Goal: Information Seeking & Learning: Check status

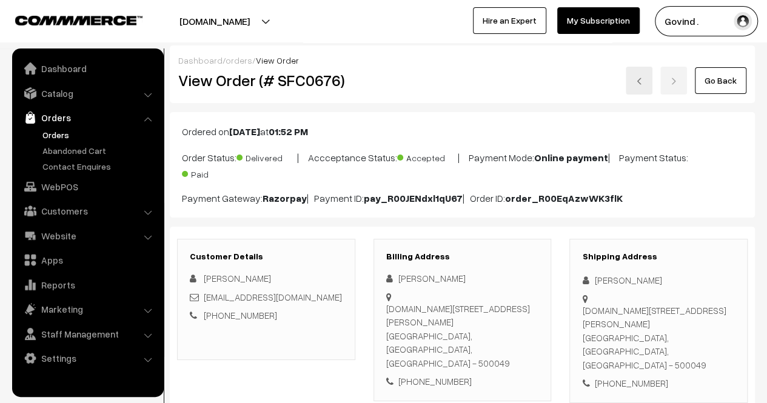
click at [44, 133] on link "Orders" at bounding box center [99, 135] width 120 height 13
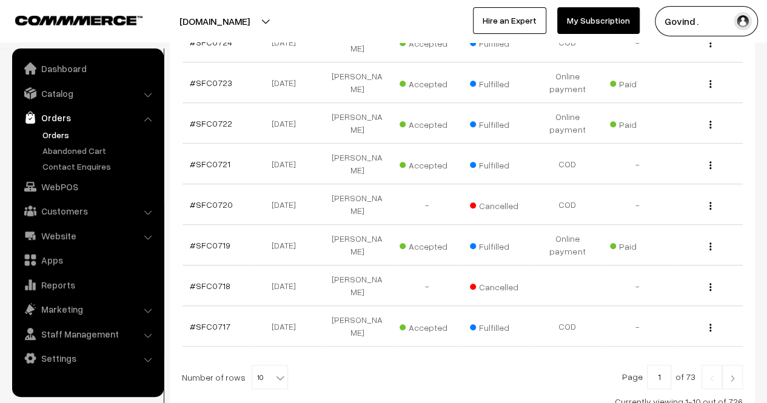
scroll to position [408, 0]
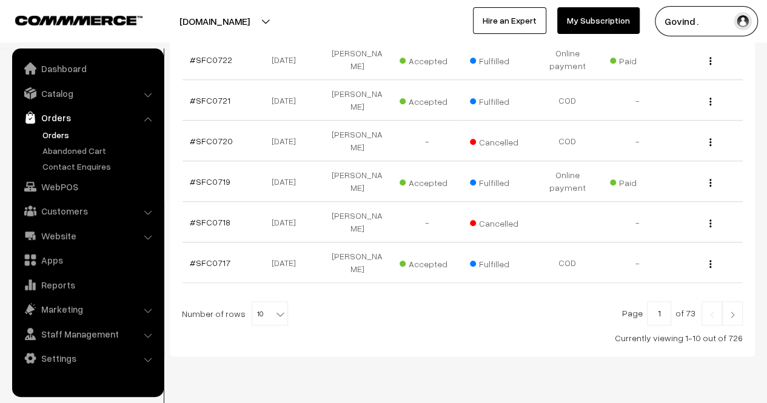
click at [276, 308] on b at bounding box center [280, 314] width 12 height 12
select select "50"
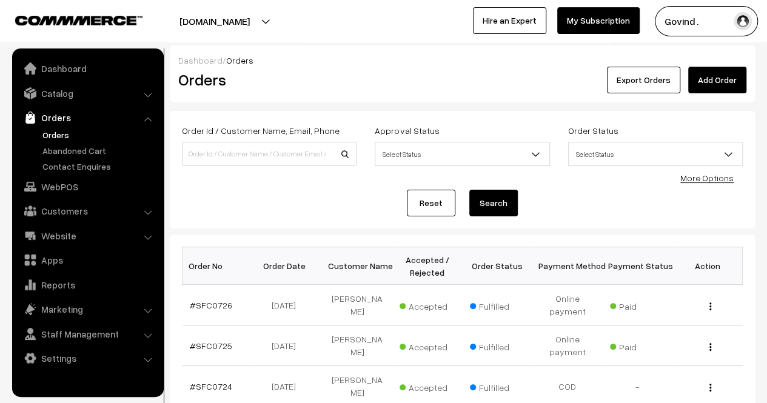
click at [59, 130] on link "Orders" at bounding box center [99, 135] width 120 height 13
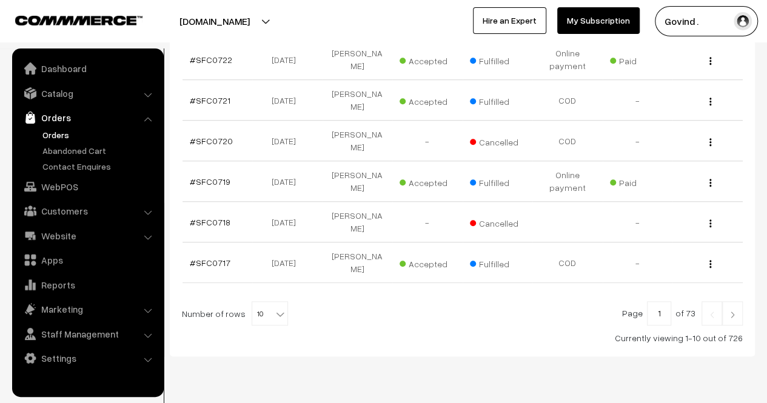
click at [274, 308] on b at bounding box center [280, 314] width 12 height 12
click at [577, 329] on div "Dashboard / Orders Orders Export Orders Add Order Order Id / Customer Name, Ema…" at bounding box center [383, 13] width 767 height 843
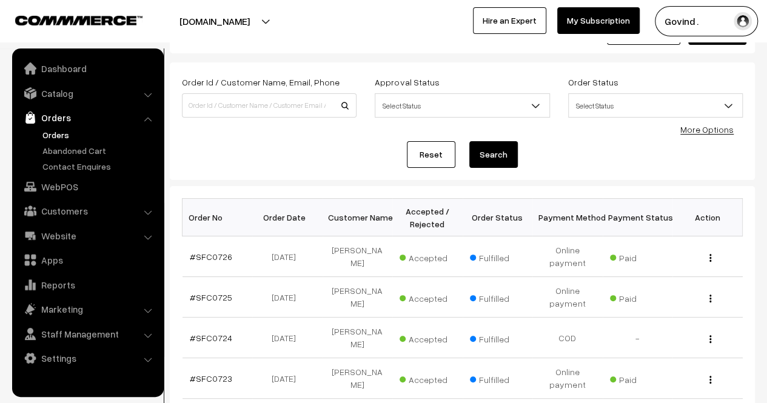
click at [710, 130] on link "More Options" at bounding box center [706, 129] width 53 height 10
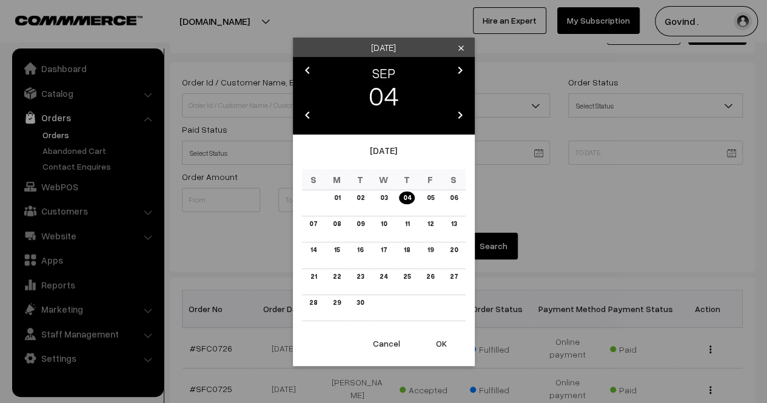
click at [312, 70] on icon "chevron_left" at bounding box center [307, 70] width 15 height 15
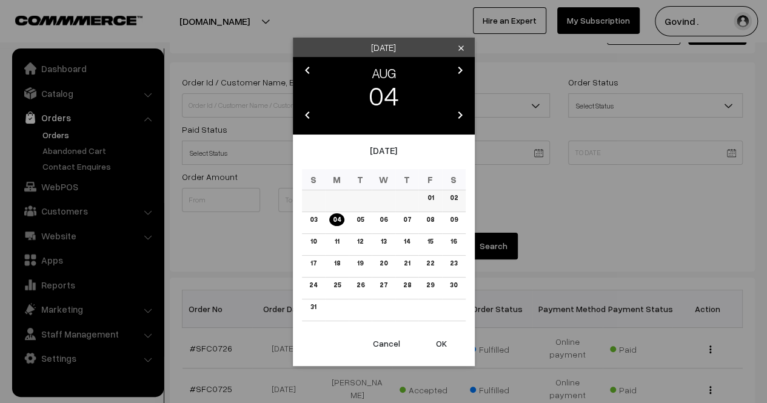
click at [432, 195] on link "01" at bounding box center [429, 198] width 13 height 13
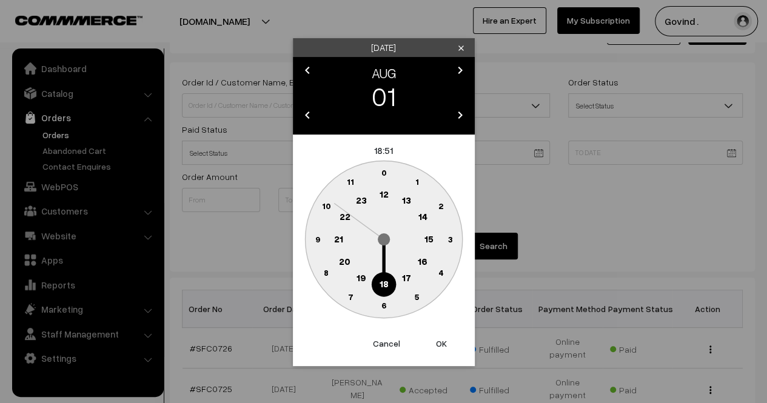
click at [383, 178] on circle at bounding box center [383, 173] width 25 height 25
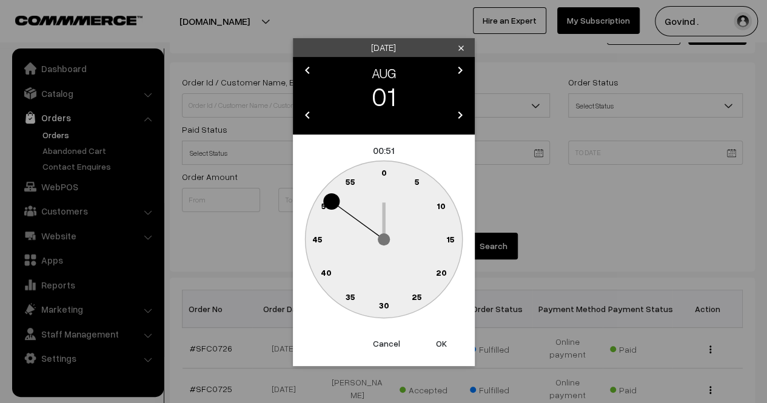
click at [383, 174] on text "0" at bounding box center [383, 172] width 5 height 10
type input "01-08-2025 00:00"
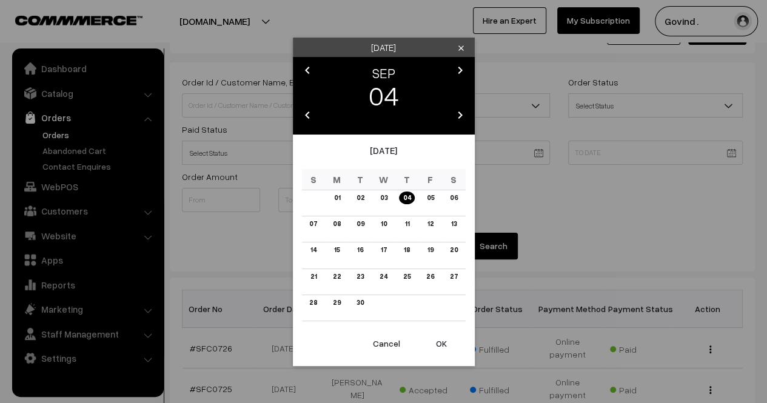
click at [306, 75] on icon "chevron_left" at bounding box center [307, 70] width 15 height 15
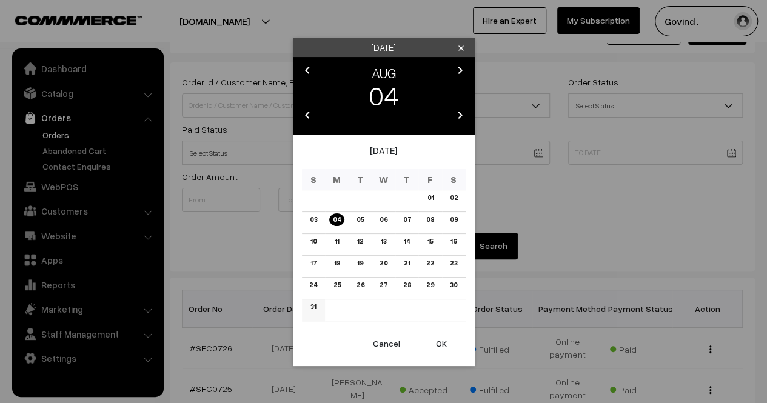
click at [313, 307] on link "31" at bounding box center [313, 307] width 13 height 13
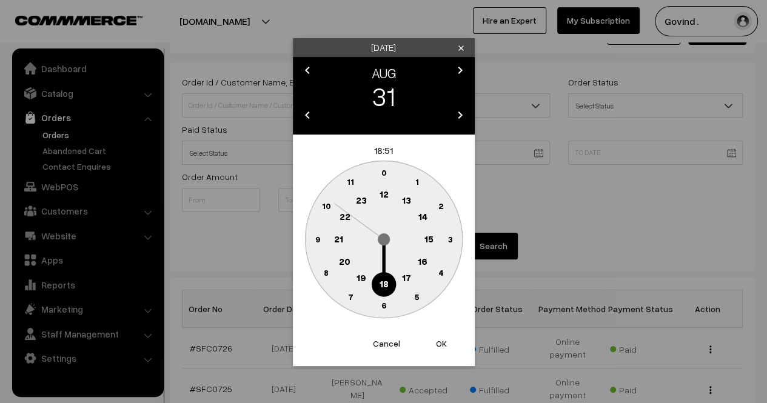
click at [363, 199] on text "23" at bounding box center [360, 199] width 11 height 11
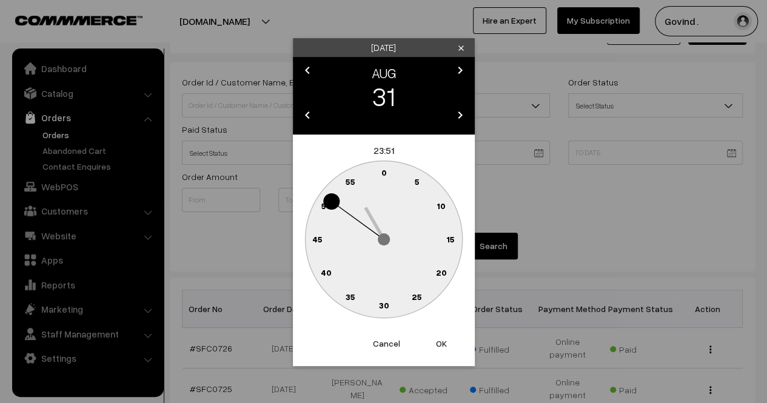
click at [380, 172] on circle at bounding box center [377, 175] width 16 height 16
type input "31-08-2025 23:59"
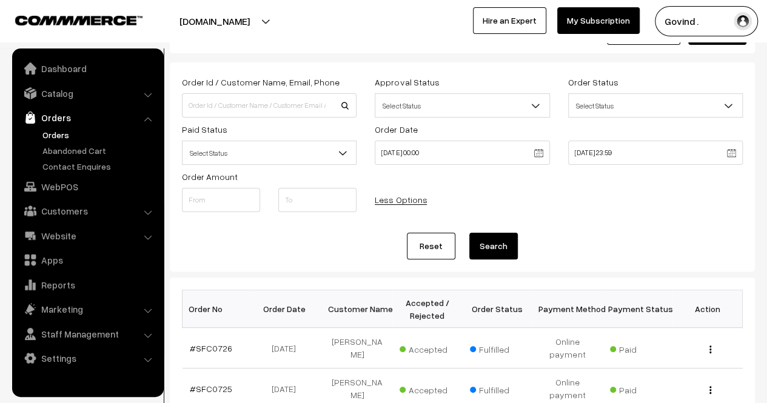
click at [495, 244] on button "Search" at bounding box center [493, 246] width 48 height 27
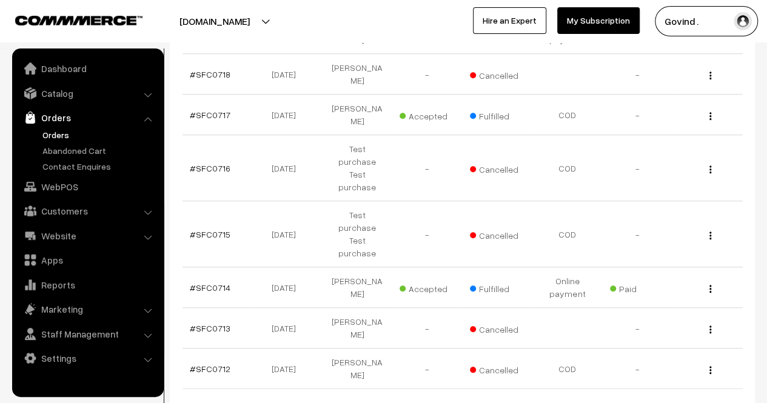
scroll to position [500, 0]
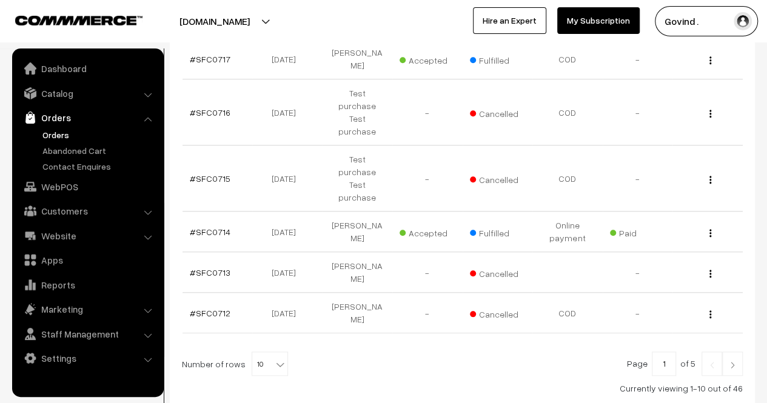
click at [274, 358] on b at bounding box center [280, 364] width 12 height 12
select select "50"
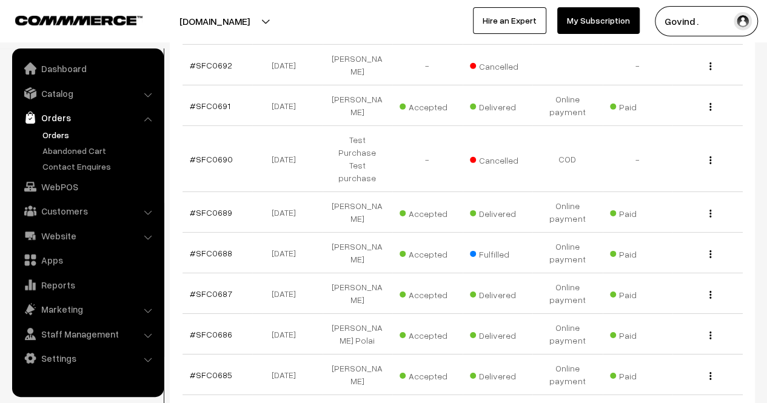
scroll to position [1804, 0]
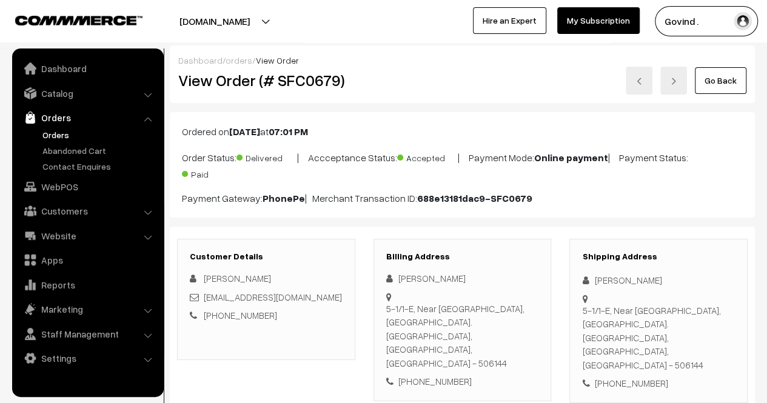
drag, startPoint x: 0, startPoint y: 0, endPoint x: 768, endPoint y: 108, distance: 775.7
click at [766, 108] on html "Thank you for showing interest. Our team will call you shortly. Close shopforco…" at bounding box center [383, 201] width 767 height 403
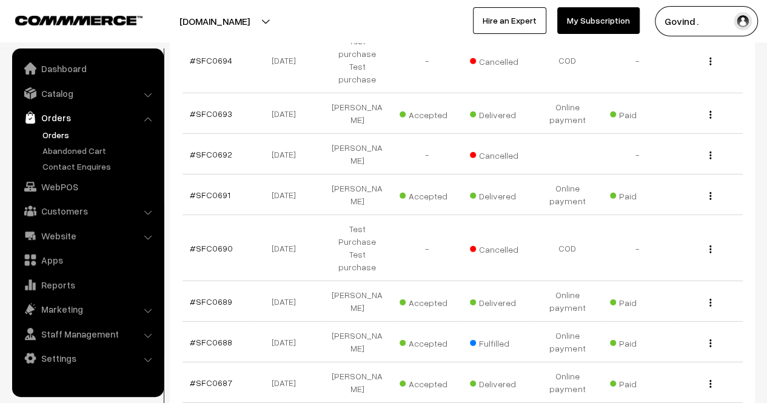
scroll to position [1736, 0]
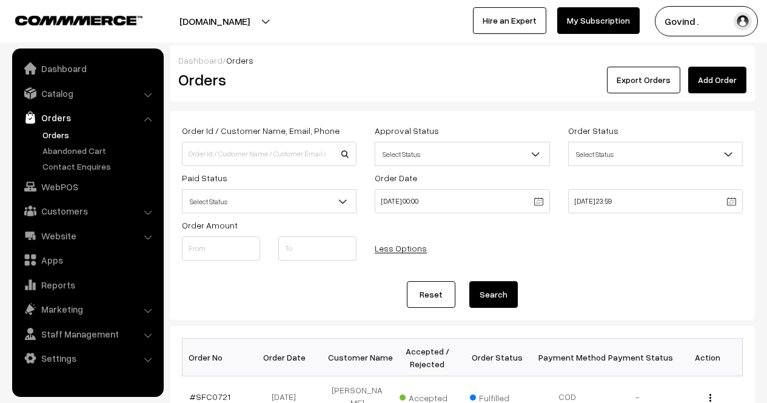
scroll to position [1736, 0]
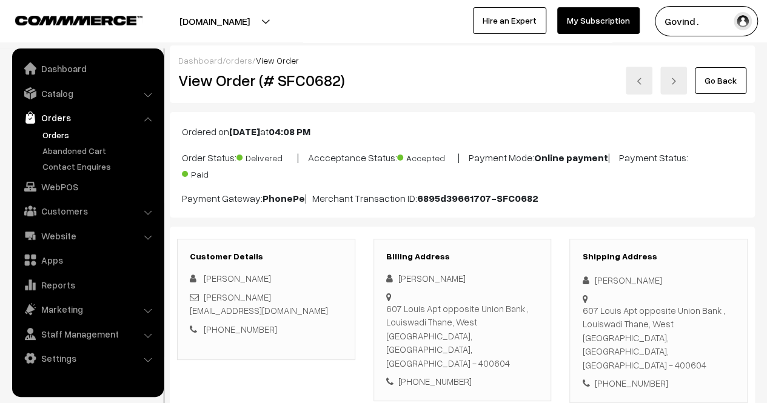
click at [717, 84] on link "Go Back" at bounding box center [721, 80] width 52 height 27
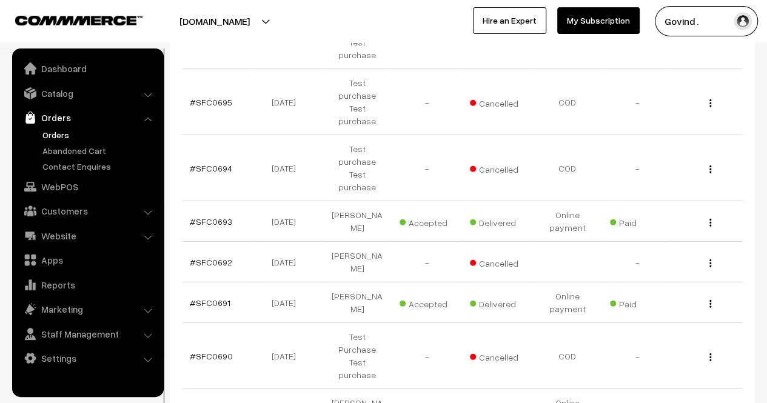
scroll to position [1624, 0]
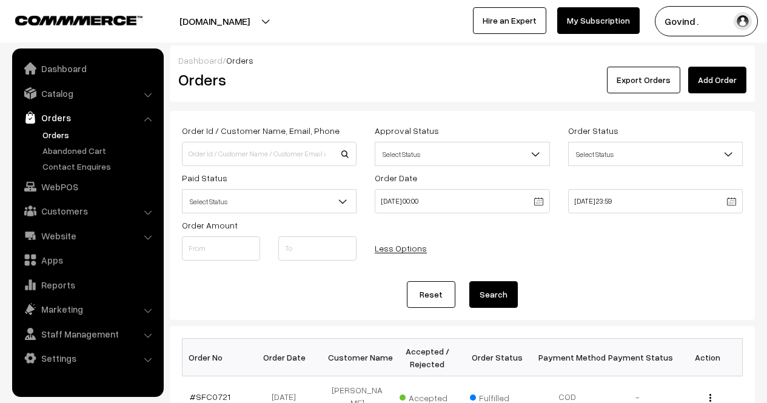
scroll to position [1624, 0]
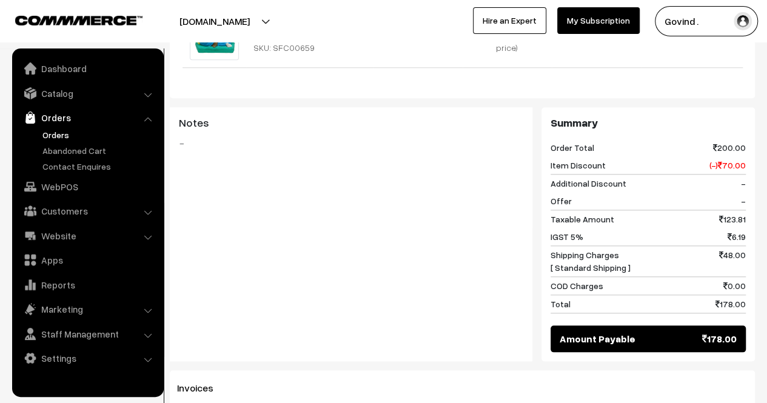
scroll to position [492, 0]
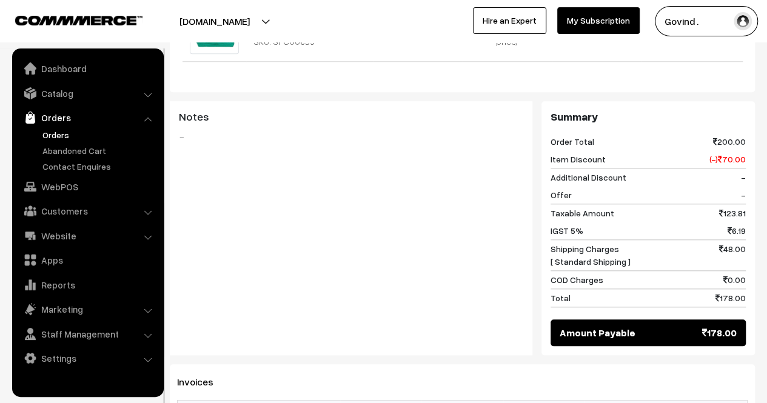
drag, startPoint x: 775, startPoint y: 93, endPoint x: 775, endPoint y: 238, distance: 144.9
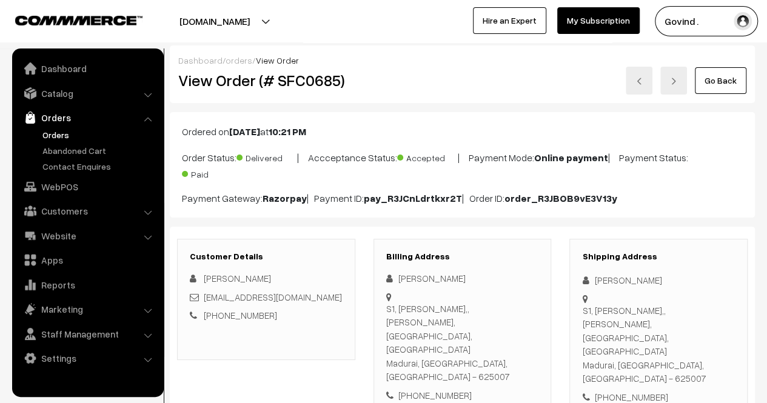
scroll to position [24, 0]
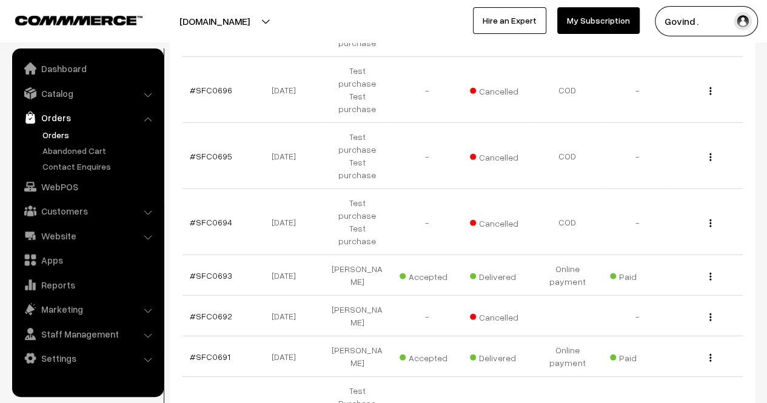
scroll to position [1575, 0]
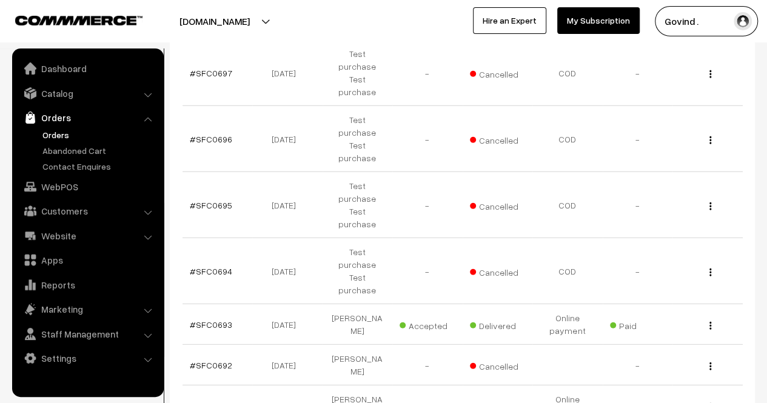
scroll to position [1527, 0]
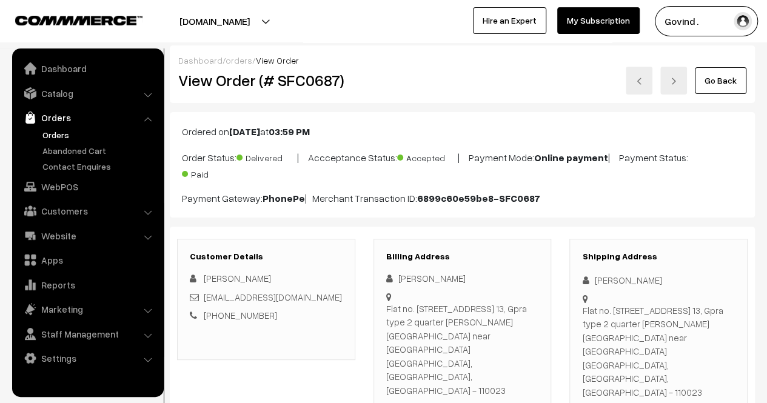
scroll to position [81, 0]
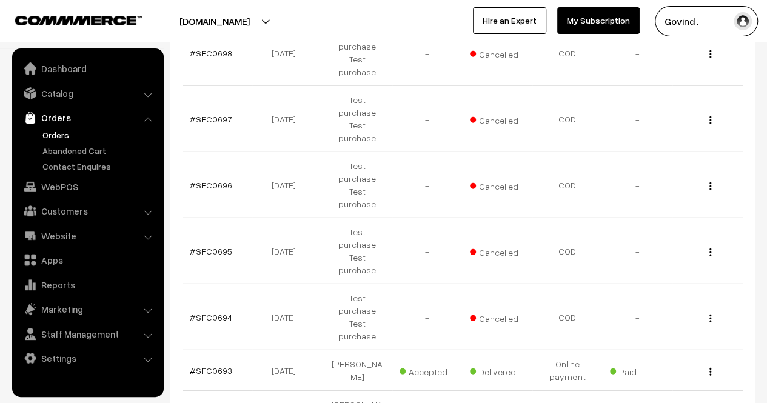
scroll to position [1457, 0]
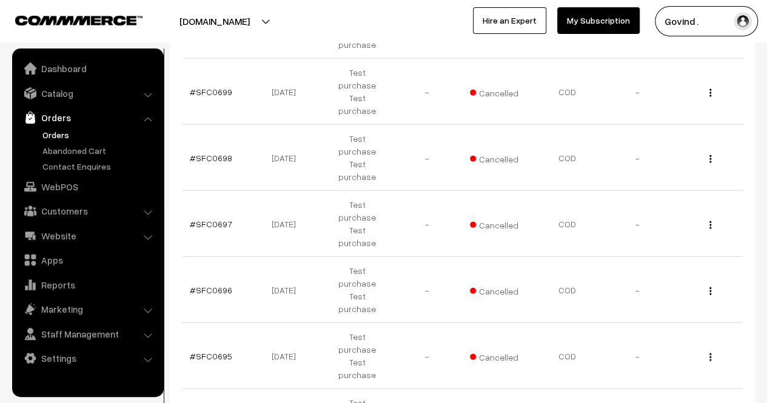
scroll to position [1372, 0]
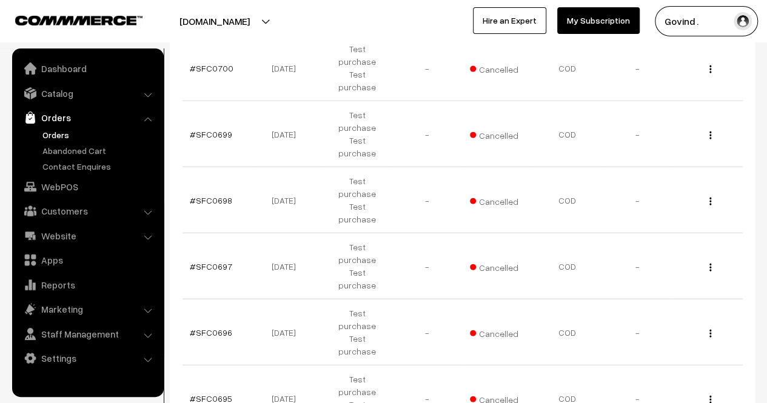
scroll to position [1329, 0]
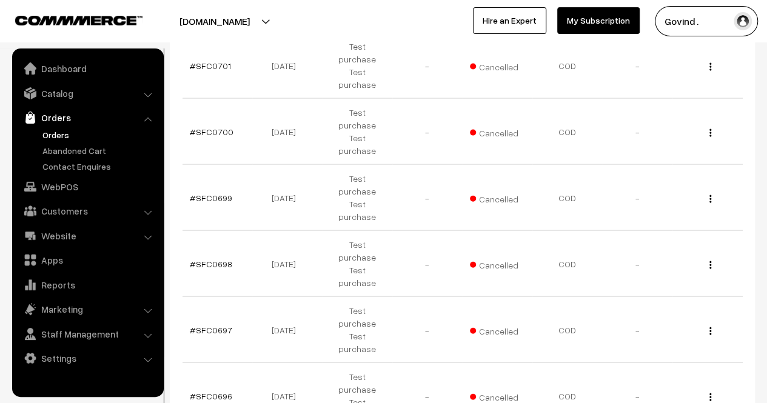
scroll to position [1263, 0]
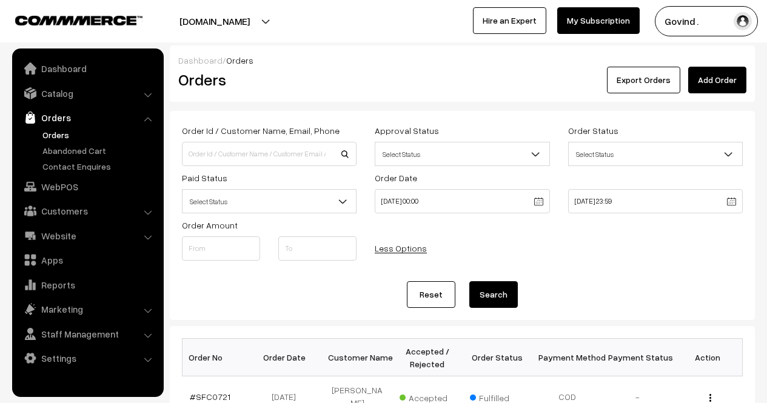
scroll to position [1263, 0]
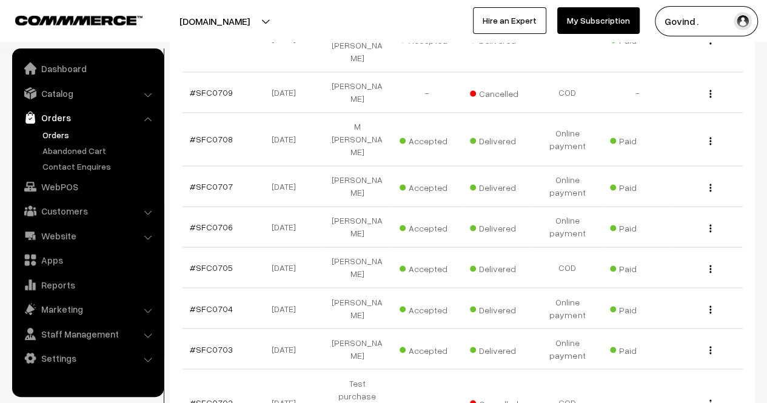
scroll to position [858, 0]
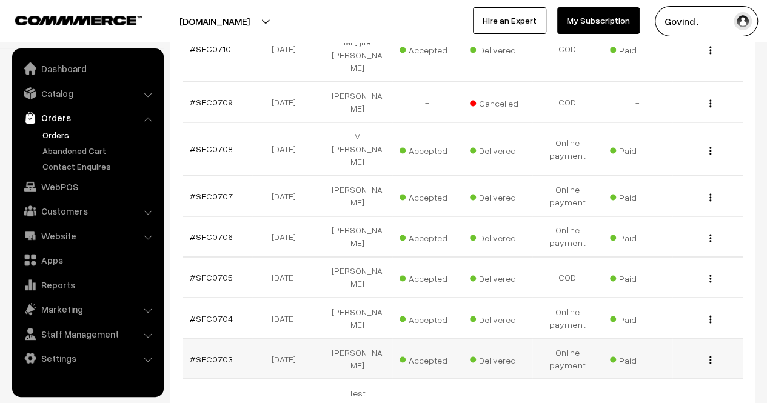
click at [711, 356] on img "button" at bounding box center [710, 360] width 2 height 8
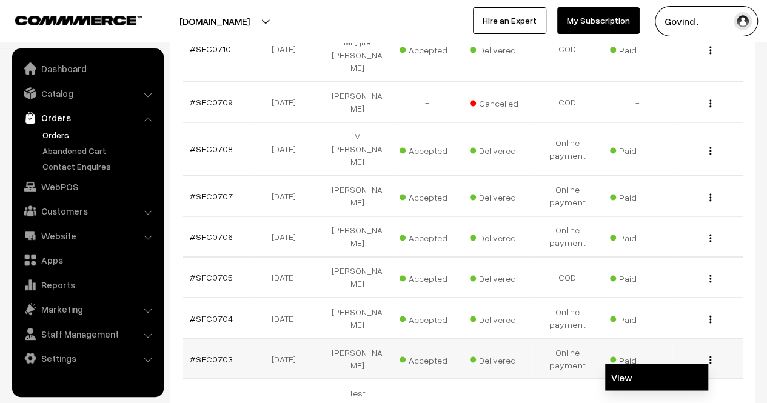
click at [674, 364] on link "View" at bounding box center [656, 377] width 103 height 27
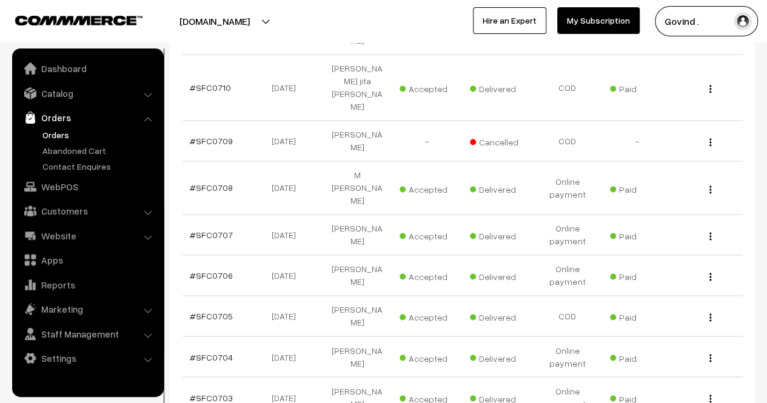
scroll to position [810, 0]
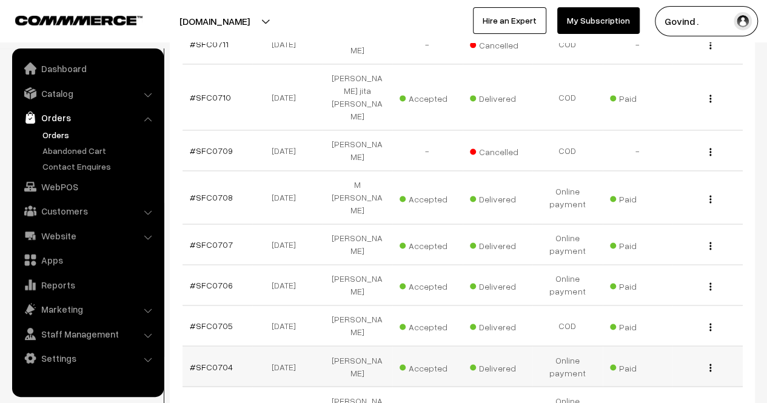
click at [711, 364] on img "button" at bounding box center [710, 368] width 2 height 8
click at [657, 372] on link "View" at bounding box center [656, 385] width 103 height 27
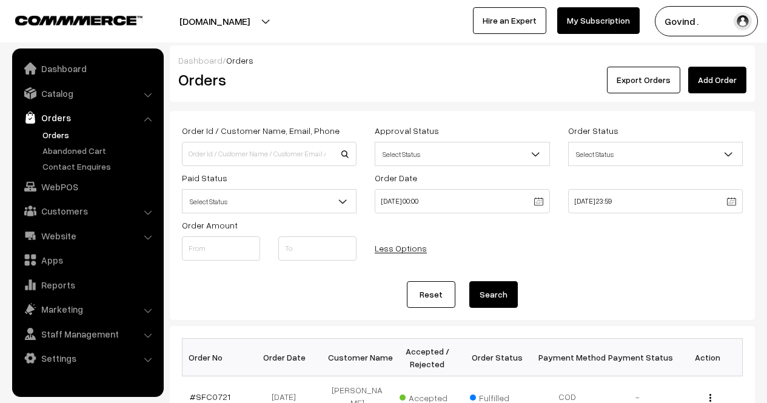
scroll to position [810, 0]
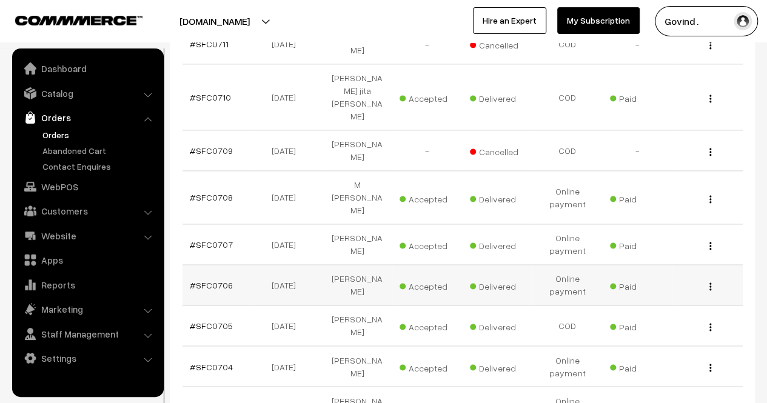
click at [709, 281] on button "button" at bounding box center [710, 286] width 3 height 10
click at [660, 290] on link "View" at bounding box center [656, 303] width 103 height 27
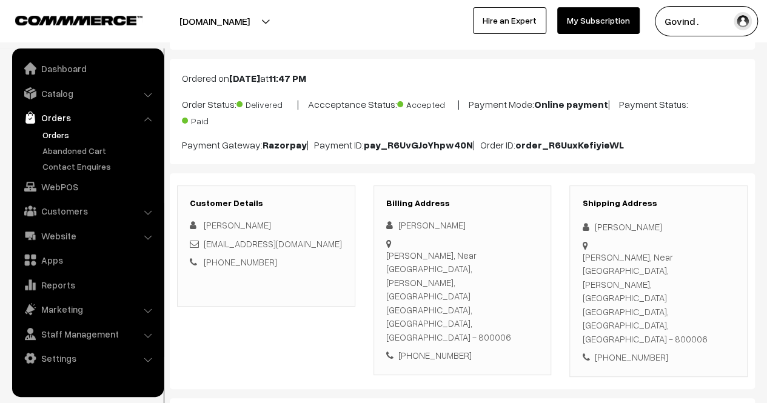
scroll to position [73, 0]
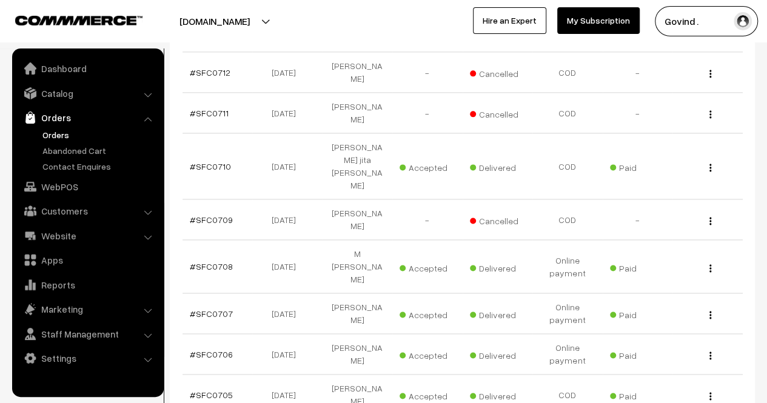
scroll to position [734, 0]
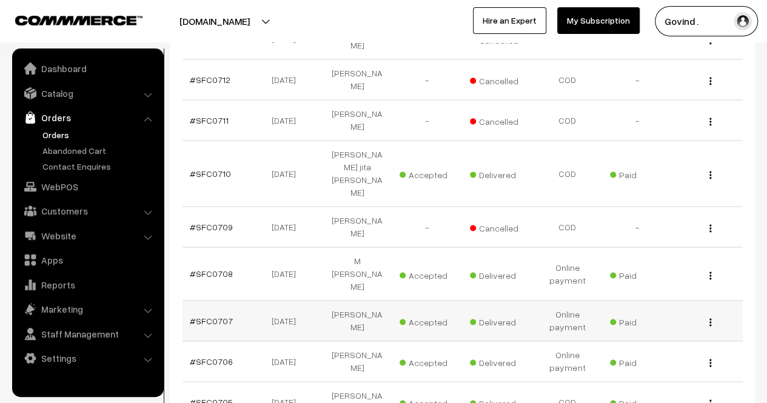
click at [709, 318] on img "button" at bounding box center [710, 322] width 2 height 8
click at [639, 326] on link "View" at bounding box center [656, 339] width 103 height 27
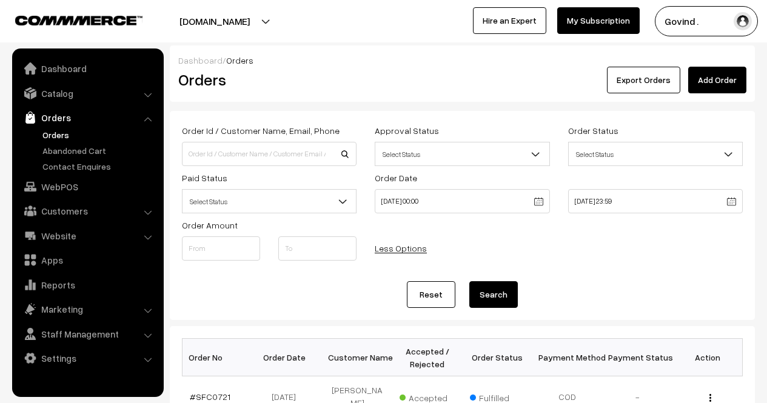
scroll to position [734, 0]
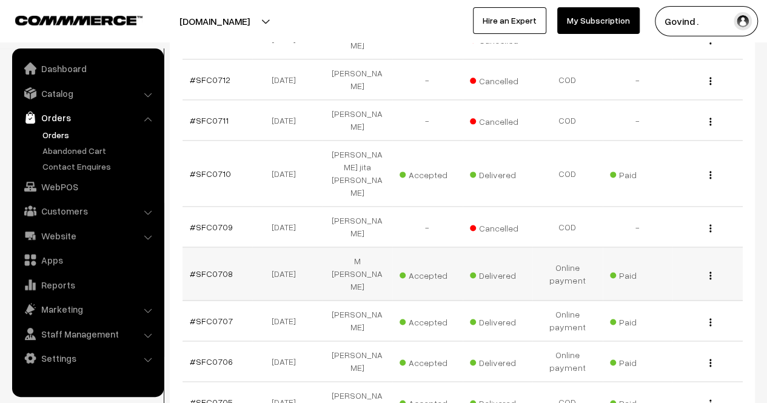
click at [710, 272] on img "button" at bounding box center [710, 276] width 2 height 8
click at [667, 279] on link "View" at bounding box center [656, 292] width 103 height 27
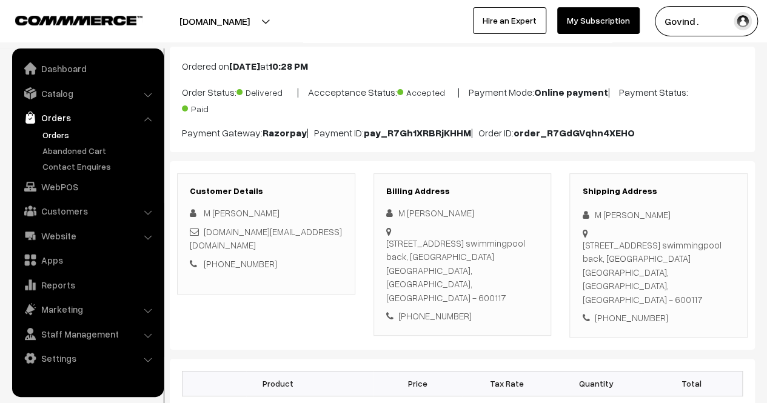
scroll to position [63, 0]
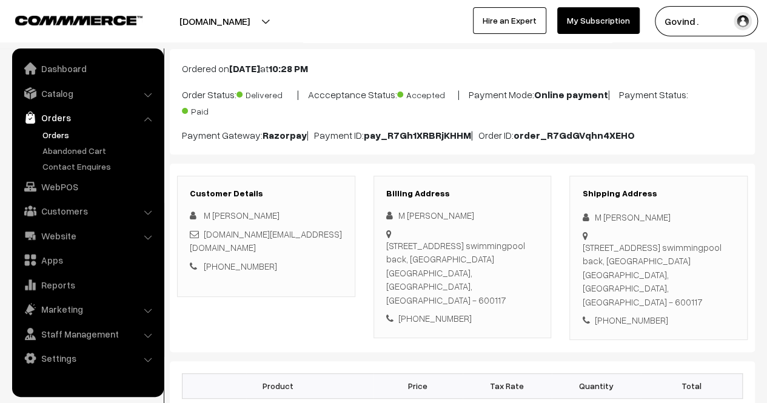
drag, startPoint x: 594, startPoint y: 218, endPoint x: 706, endPoint y: 221, distance: 112.2
click at [706, 221] on div "M [PERSON_NAME]" at bounding box center [658, 217] width 153 height 14
copy div "M [PERSON_NAME]"
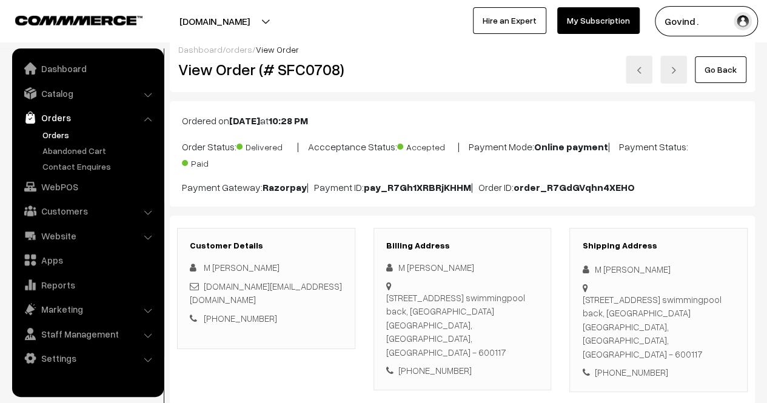
scroll to position [0, 0]
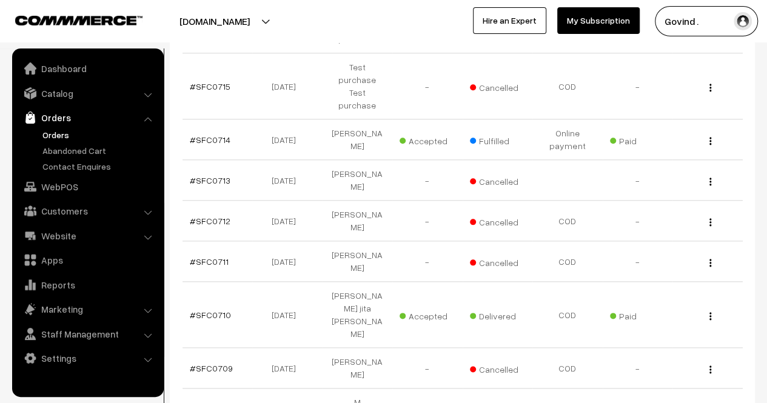
scroll to position [590, 0]
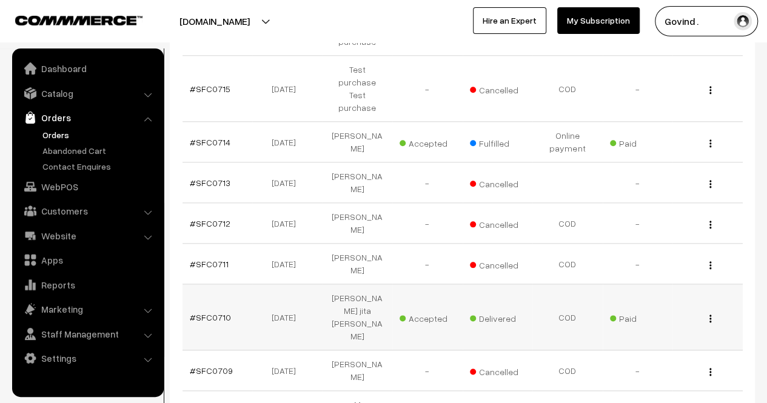
click at [710, 315] on img "button" at bounding box center [710, 319] width 2 height 8
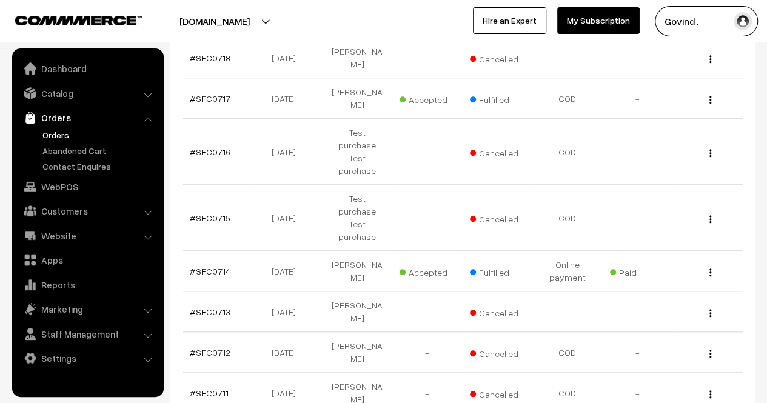
scroll to position [458, 0]
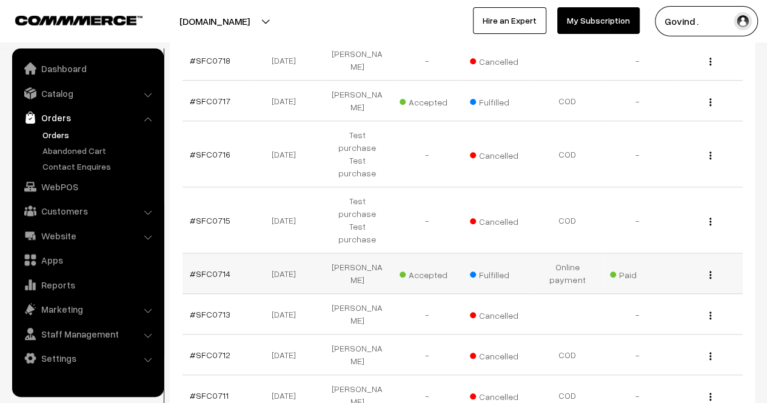
click at [711, 271] on img "button" at bounding box center [710, 275] width 2 height 8
click at [664, 279] on link "View" at bounding box center [656, 292] width 103 height 27
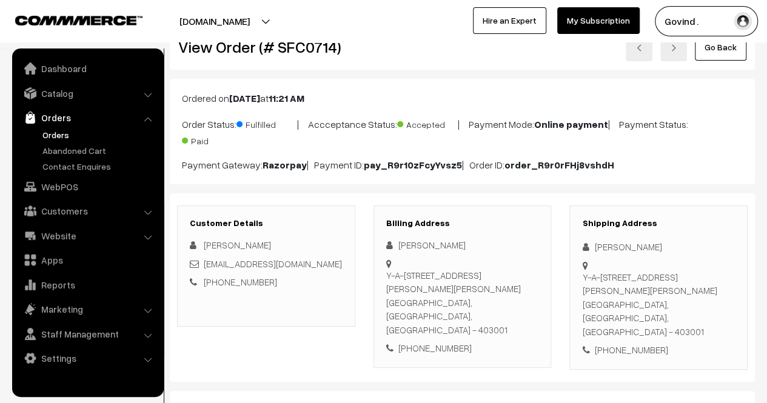
scroll to position [32, 0]
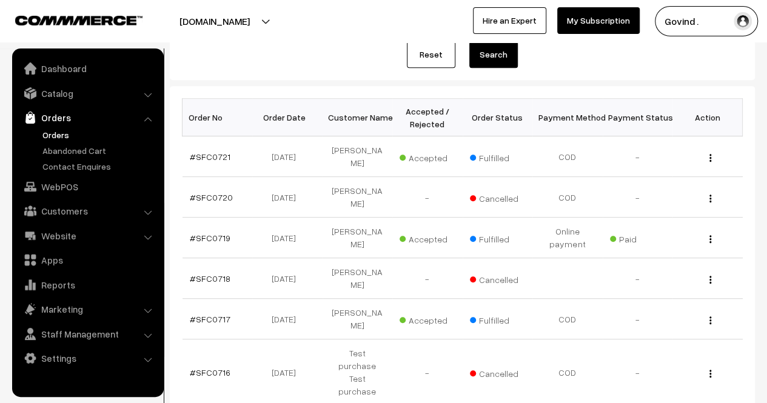
scroll to position [238, 0]
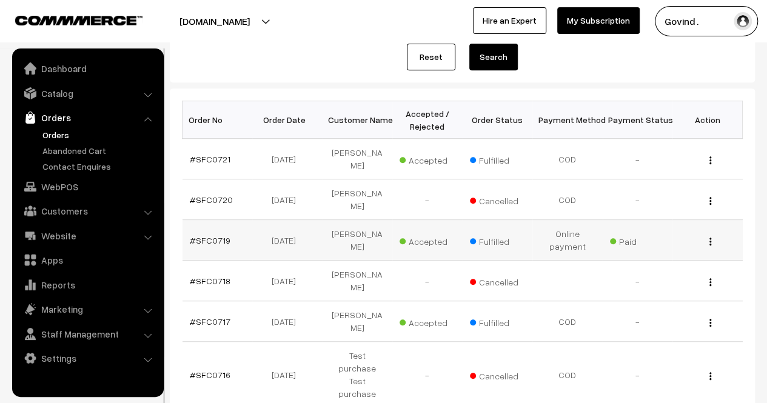
click at [711, 238] on img "button" at bounding box center [710, 242] width 2 height 8
click at [663, 246] on link "View" at bounding box center [656, 259] width 103 height 27
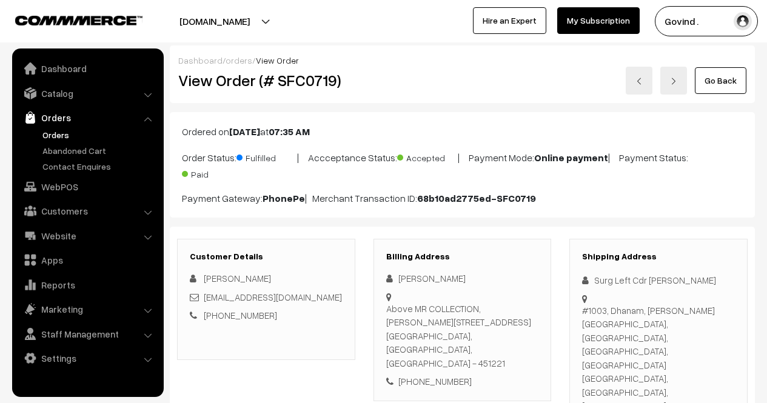
scroll to position [55, 0]
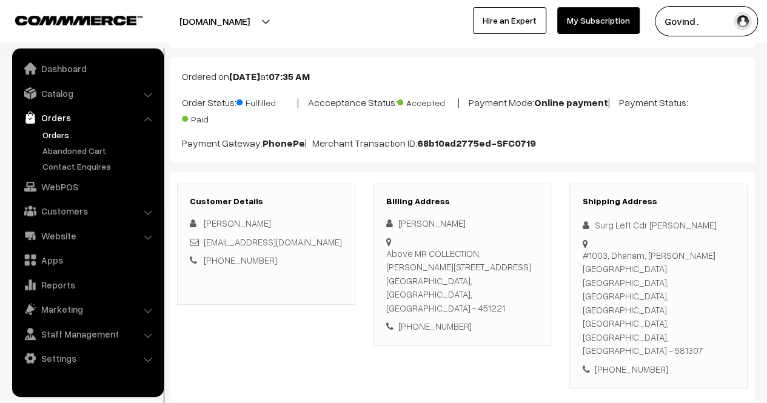
click at [766, 101] on html "Thank you for showing interest. Our team will call you shortly. Close [DOMAIN_N…" at bounding box center [383, 146] width 767 height 403
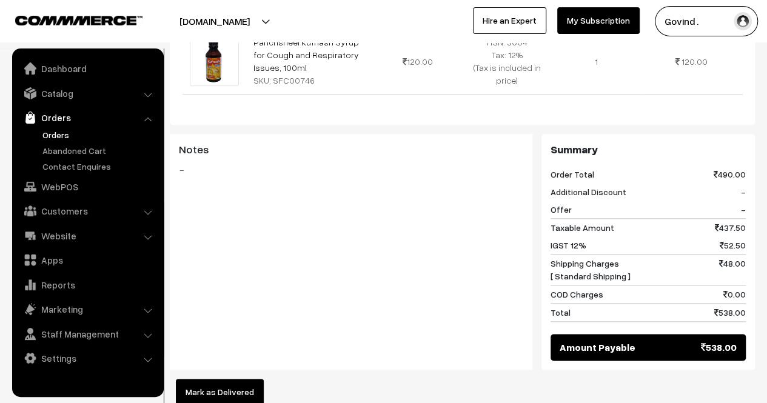
scroll to position [503, 0]
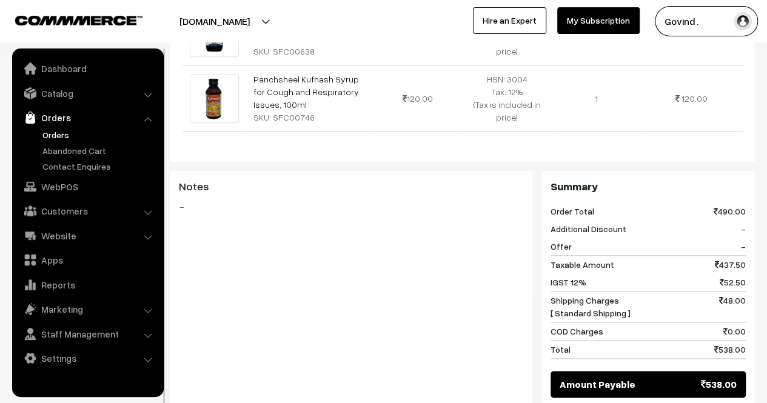
click at [499, 178] on div "Notes -" at bounding box center [351, 231] width 363 height 121
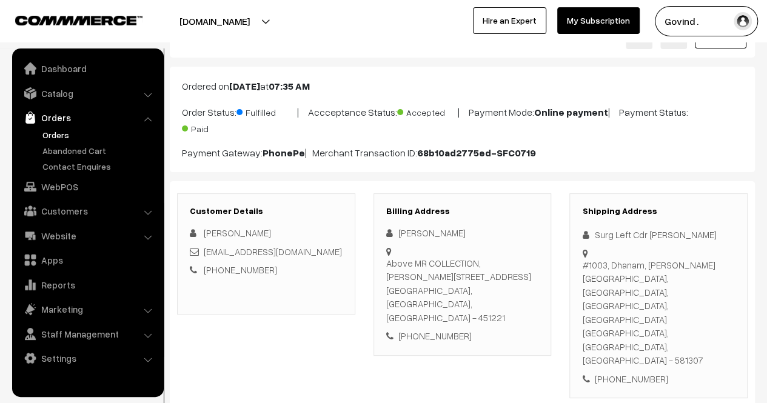
scroll to position [48, 0]
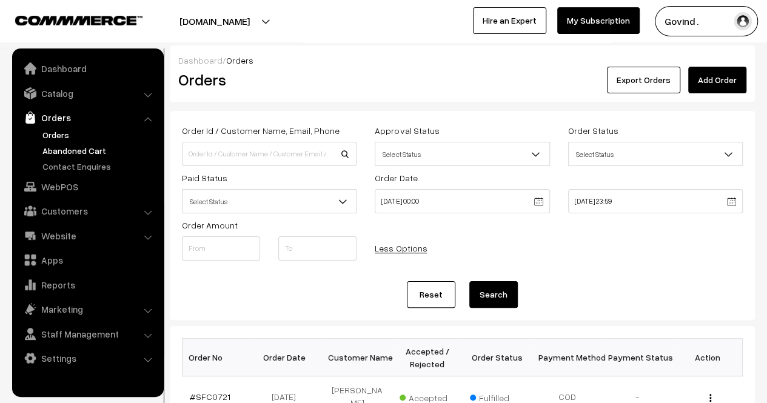
click at [70, 153] on link "Abandoned Cart" at bounding box center [99, 150] width 120 height 13
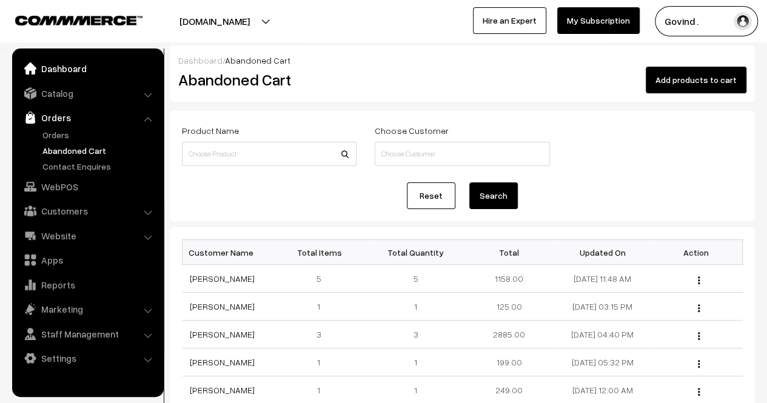
click at [57, 72] on link "Dashboard" at bounding box center [87, 69] width 144 height 22
